Goal: Task Accomplishment & Management: Manage account settings

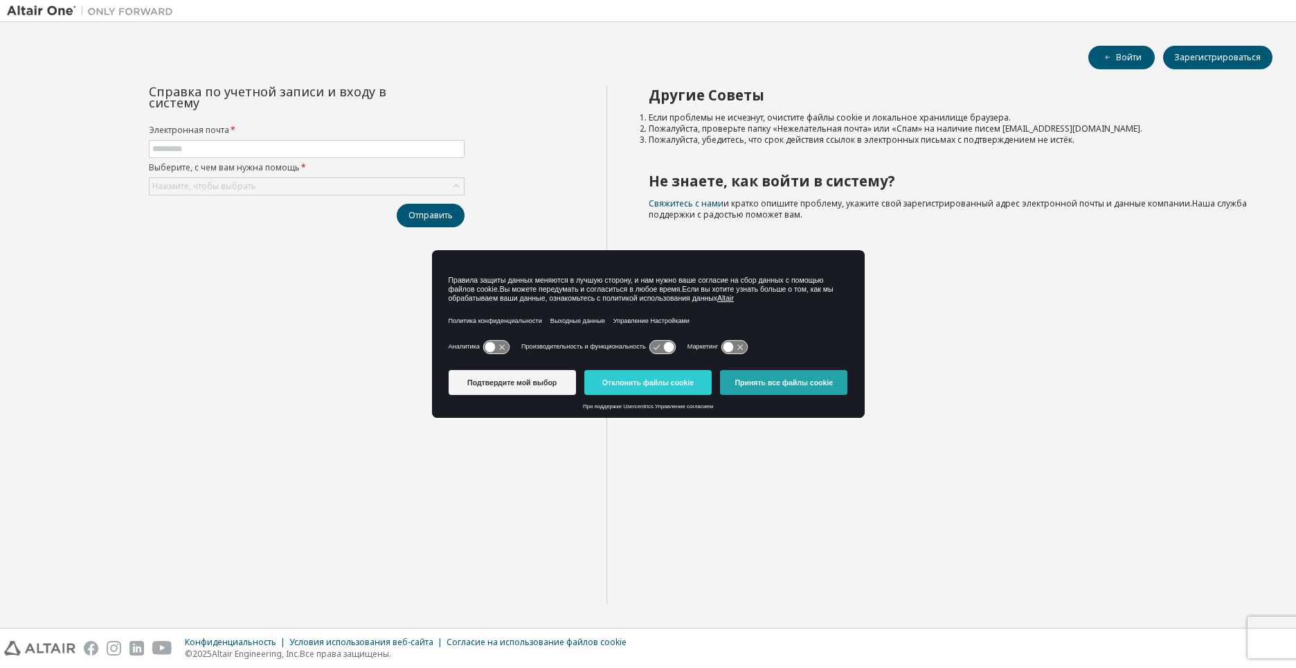
click at [791, 384] on ya-tr-span "Принять все файлы cookie" at bounding box center [784, 382] width 98 height 8
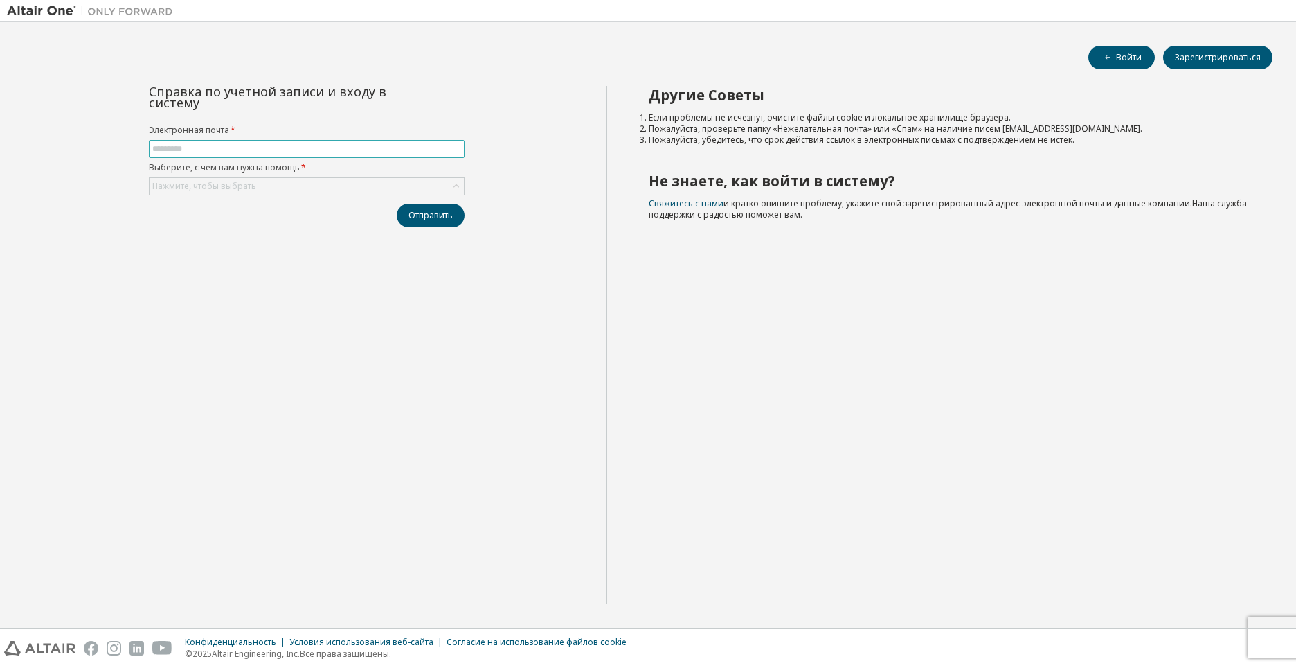
click at [316, 152] on input "text" at bounding box center [306, 148] width 309 height 11
type input "**********"
click at [307, 187] on div "Нажмите, чтобы выбрать" at bounding box center [307, 186] width 314 height 17
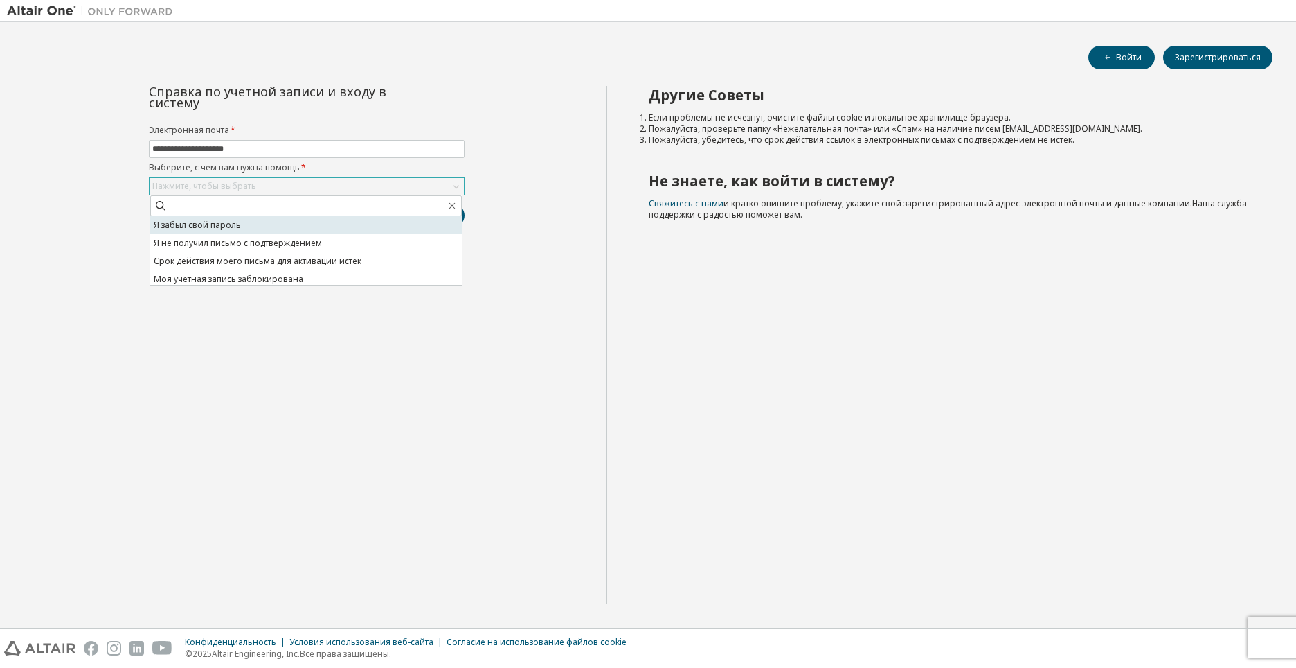
click at [262, 228] on li "Я забыл свой пароль" at bounding box center [306, 225] width 312 height 18
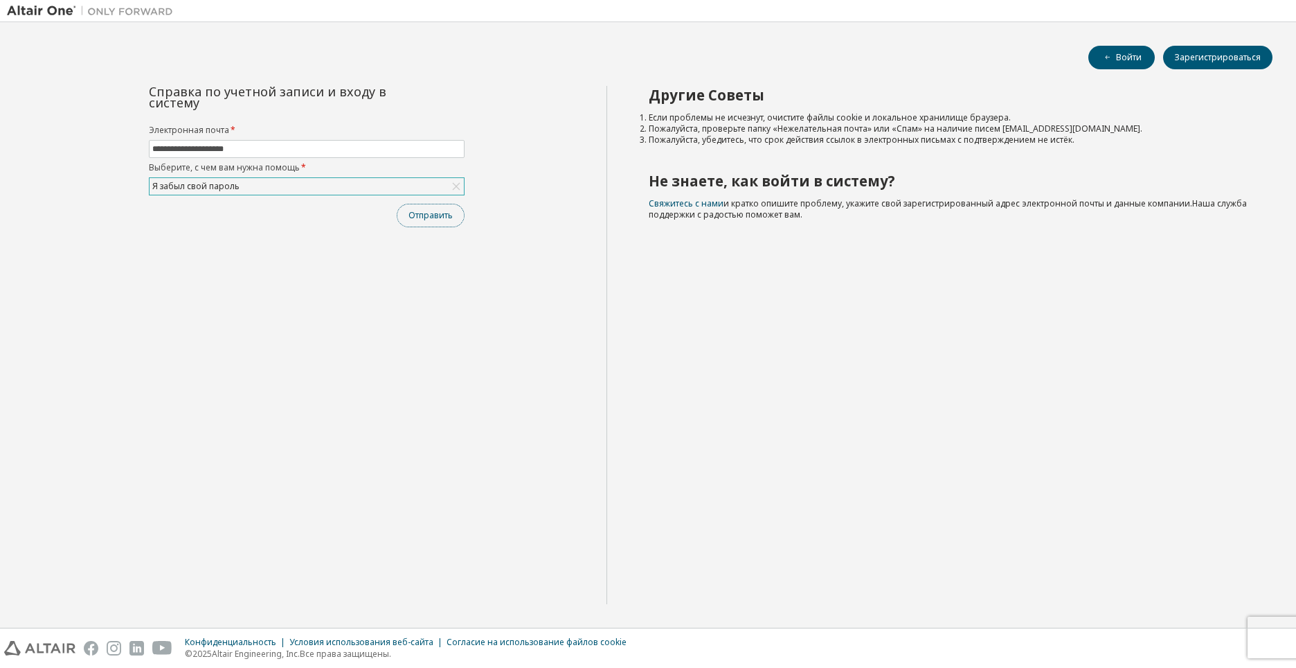
click at [431, 220] on ya-tr-span "Отправить" at bounding box center [431, 215] width 44 height 11
